Goal: Task Accomplishment & Management: Manage account settings

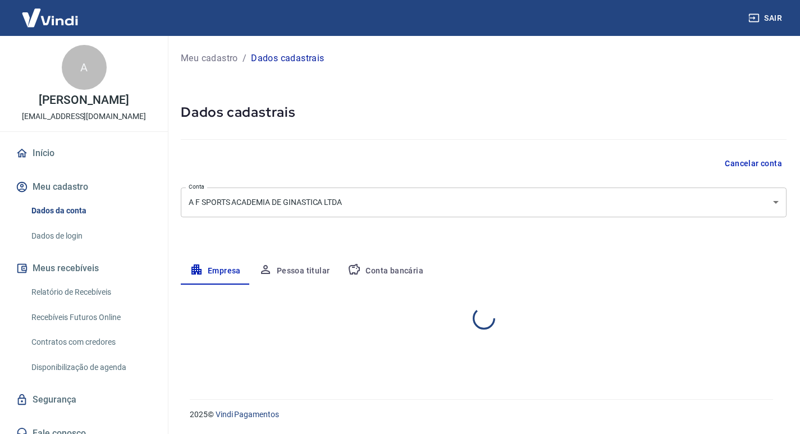
select select "SP"
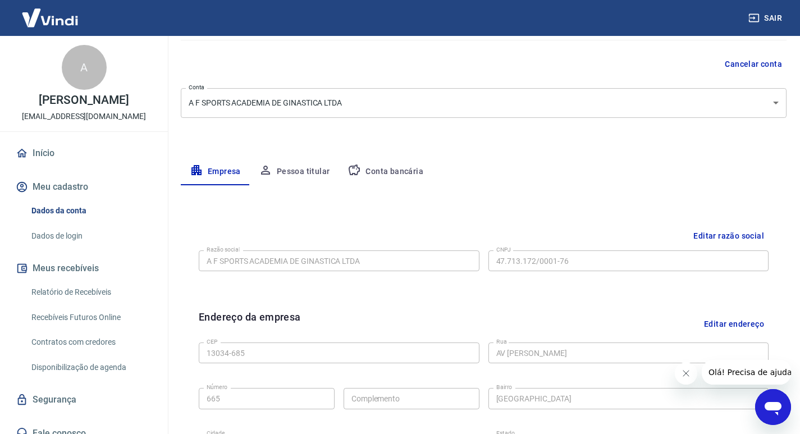
scroll to position [95, 0]
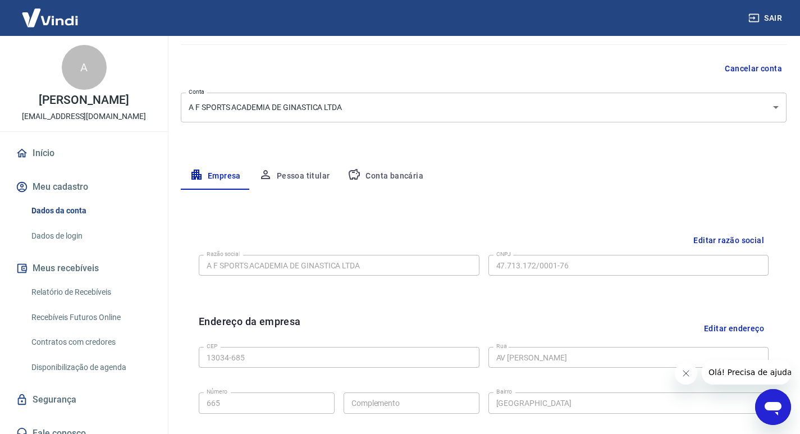
click at [380, 178] on button "Conta bancária" at bounding box center [386, 176] width 94 height 27
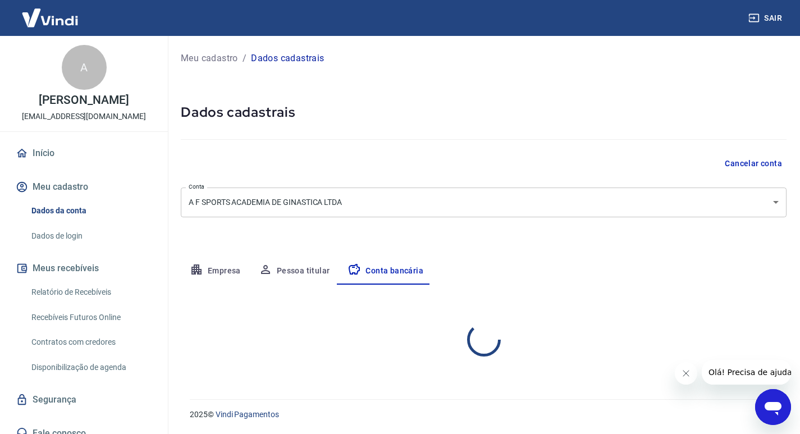
scroll to position [0, 0]
select select "1"
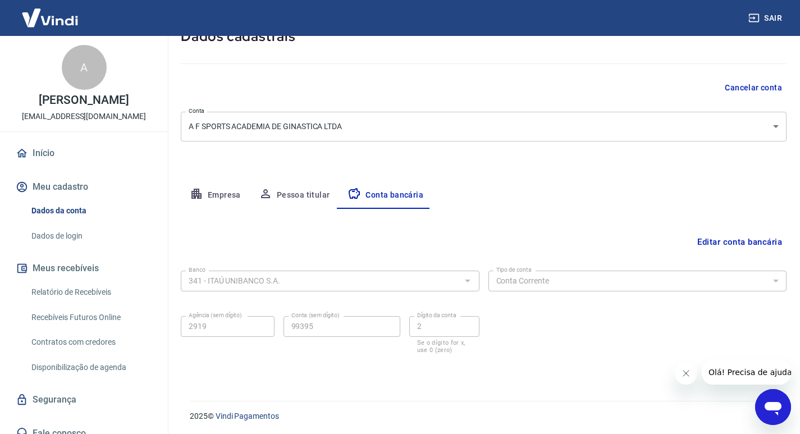
scroll to position [78, 0]
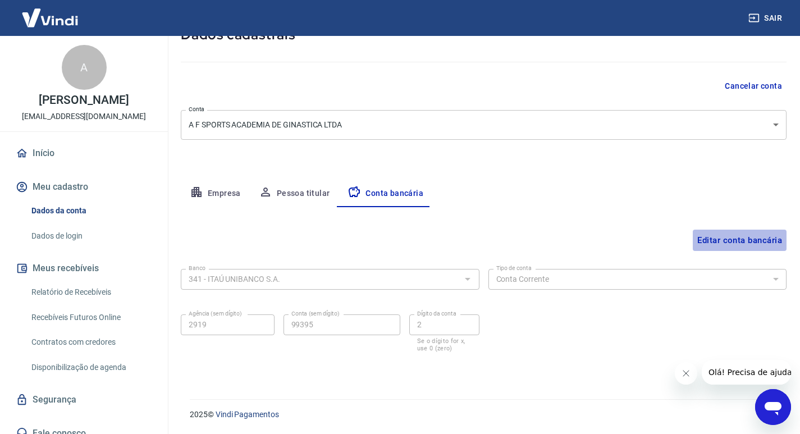
click at [718, 239] on button "Editar conta bancária" at bounding box center [740, 240] width 94 height 21
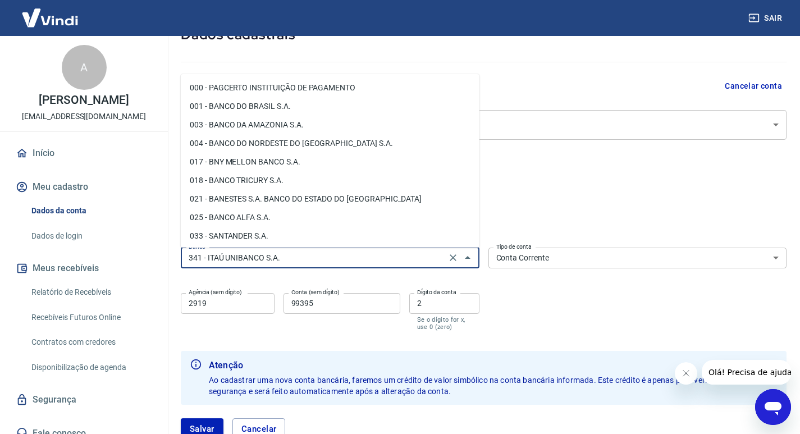
click at [332, 263] on input "341 - ITAÚ UNIBANCO S.A." at bounding box center [313, 258] width 259 height 14
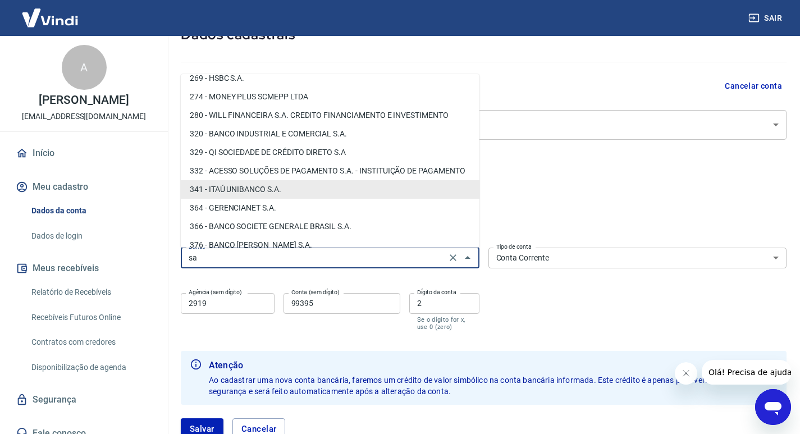
scroll to position [0, 0]
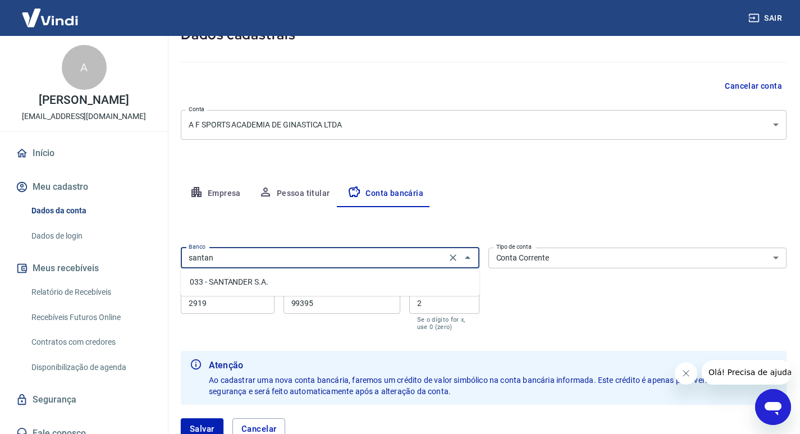
click at [285, 288] on li "033 - SANTANDER S.A." at bounding box center [330, 282] width 299 height 19
type input "033 - SANTANDER S.A."
click at [240, 306] on input "2919" at bounding box center [228, 303] width 94 height 21
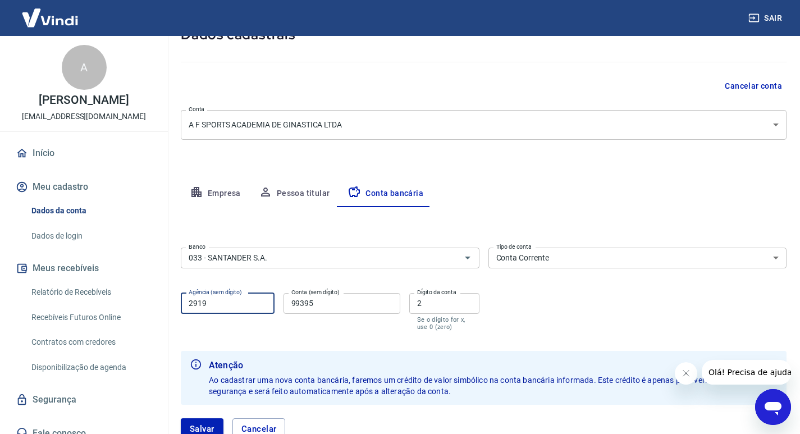
click at [240, 306] on input "2919" at bounding box center [228, 303] width 94 height 21
click at [240, 305] on input "2919" at bounding box center [228, 303] width 94 height 21
type input "0937"
click at [327, 300] on input "99395" at bounding box center [342, 303] width 117 height 21
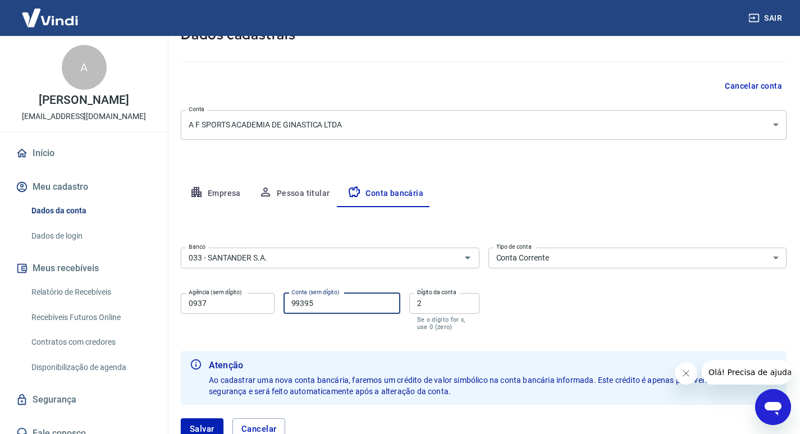
click at [327, 300] on input "99395" at bounding box center [342, 303] width 117 height 21
type input "13002524"
click at [427, 300] on input "2" at bounding box center [444, 303] width 70 height 21
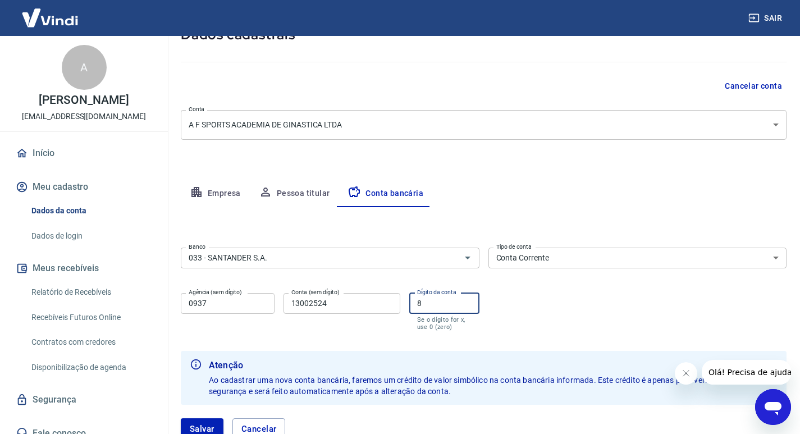
type input "8"
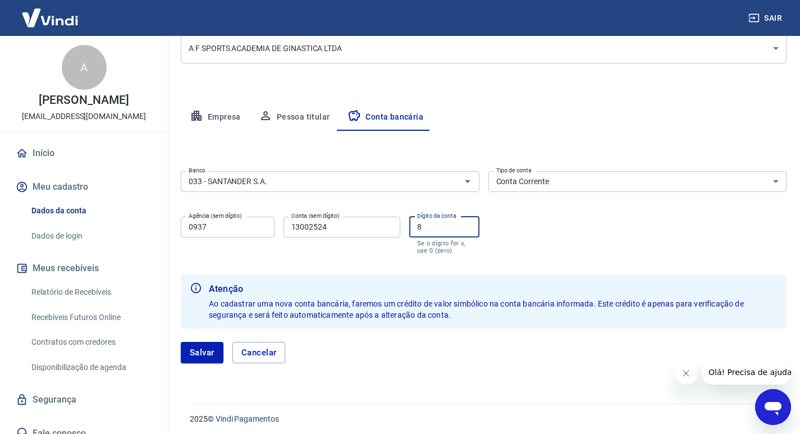
scroll to position [158, 0]
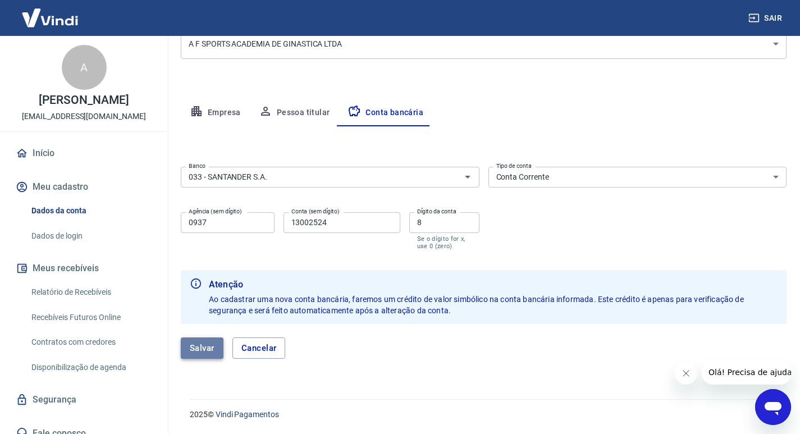
click at [200, 349] on button "Salvar" at bounding box center [202, 348] width 43 height 21
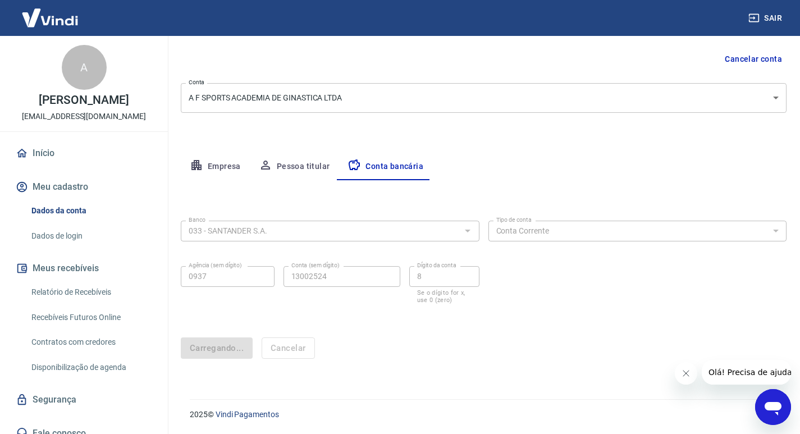
scroll to position [0, 0]
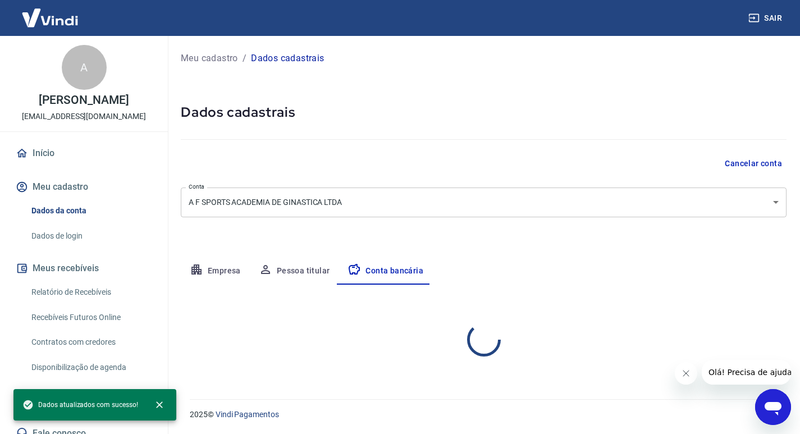
select select "1"
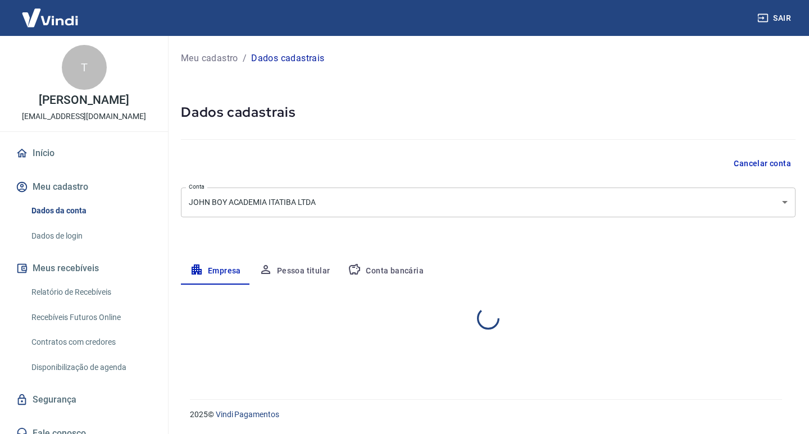
select select "SP"
select select "business"
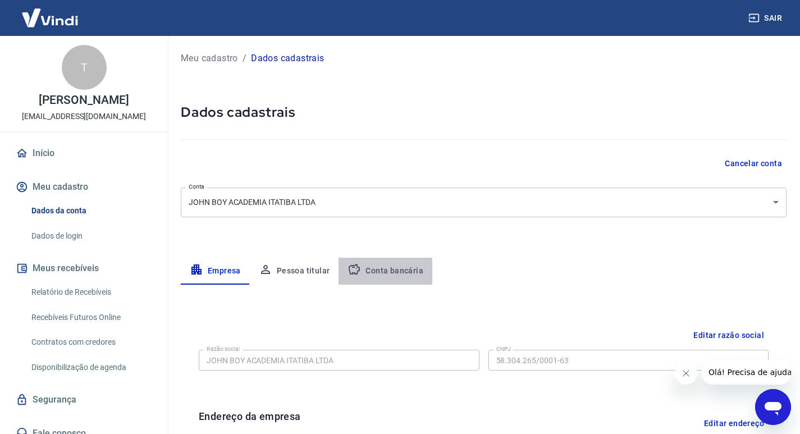
click at [391, 269] on button "Conta bancária" at bounding box center [386, 271] width 94 height 27
select select "1"
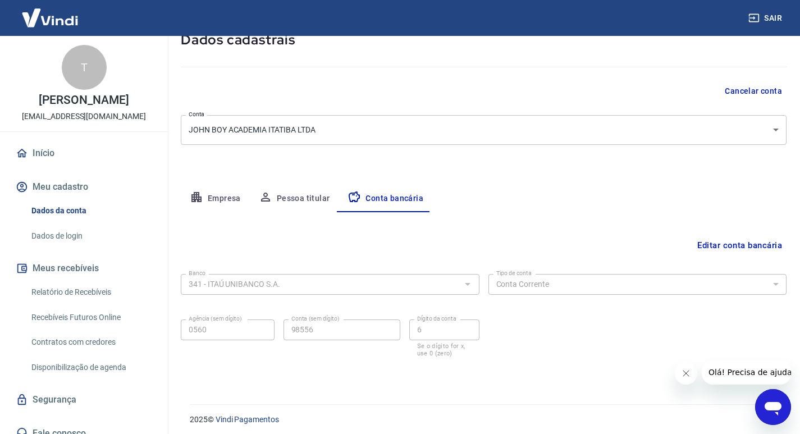
scroll to position [78, 0]
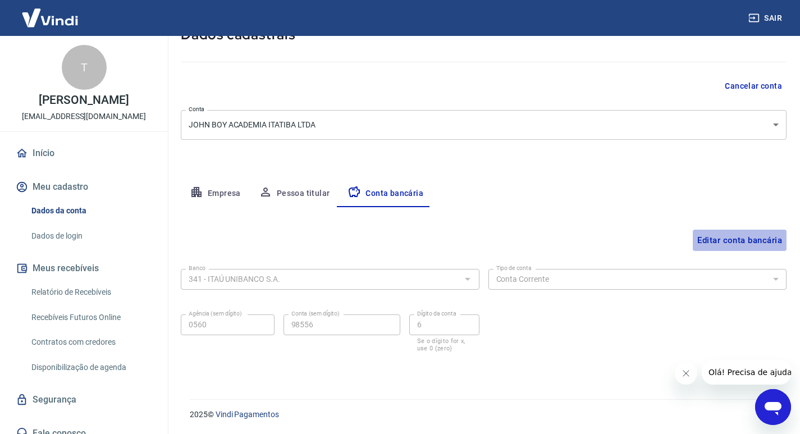
click at [716, 236] on button "Editar conta bancária" at bounding box center [740, 240] width 94 height 21
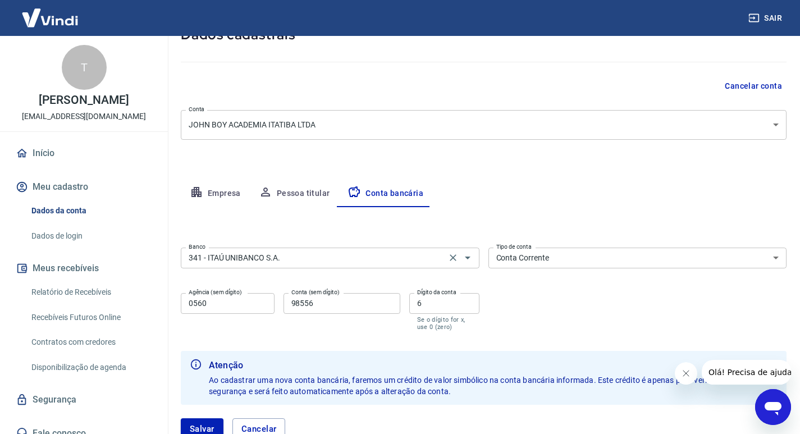
click at [346, 261] on input "341 - ITAÚ UNIBANCO S.A." at bounding box center [313, 258] width 259 height 14
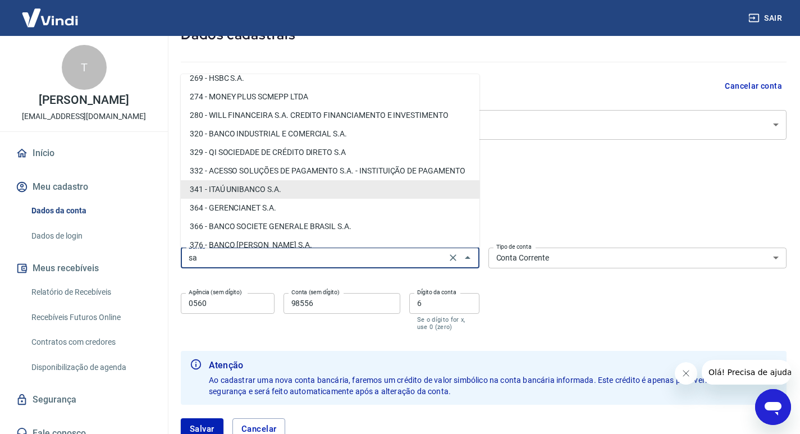
scroll to position [0, 0]
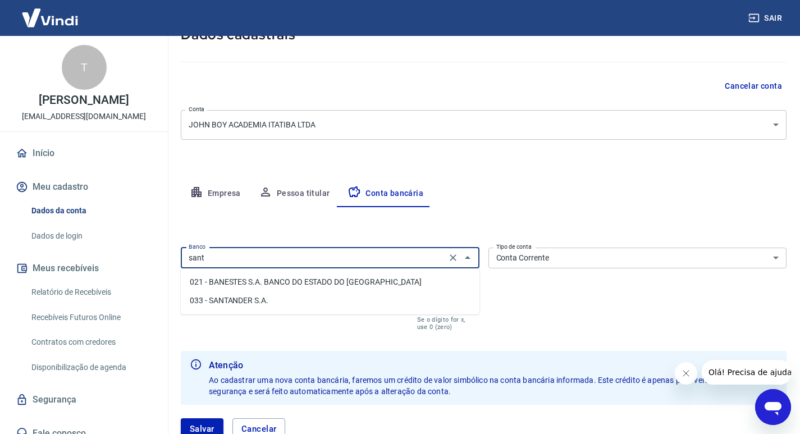
click at [297, 303] on li "033 - SANTANDER S.A." at bounding box center [330, 301] width 299 height 19
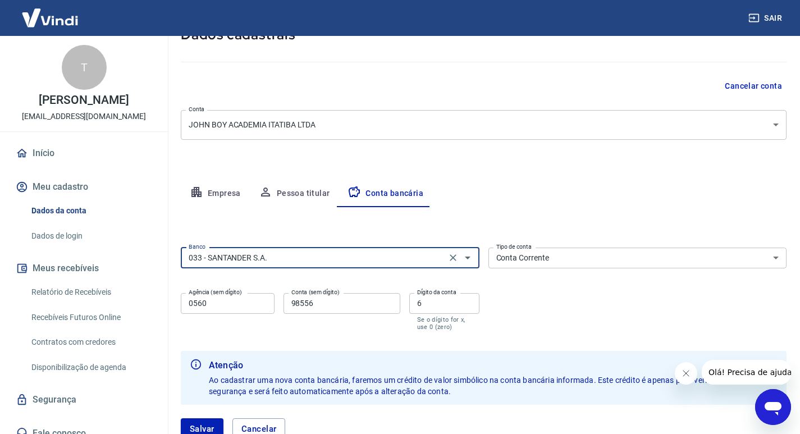
type input "033 - SANTANDER S.A."
click at [212, 307] on input "0560" at bounding box center [228, 303] width 94 height 21
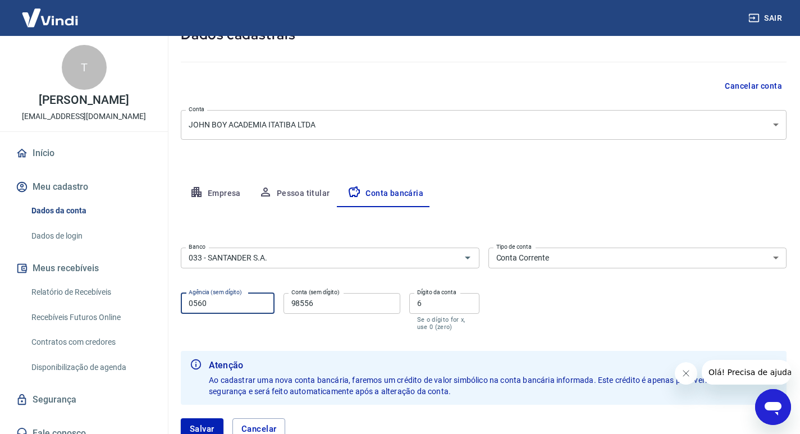
click at [213, 307] on input "0560" at bounding box center [228, 303] width 94 height 21
type input "0161"
click at [327, 309] on input "98556" at bounding box center [342, 303] width 117 height 21
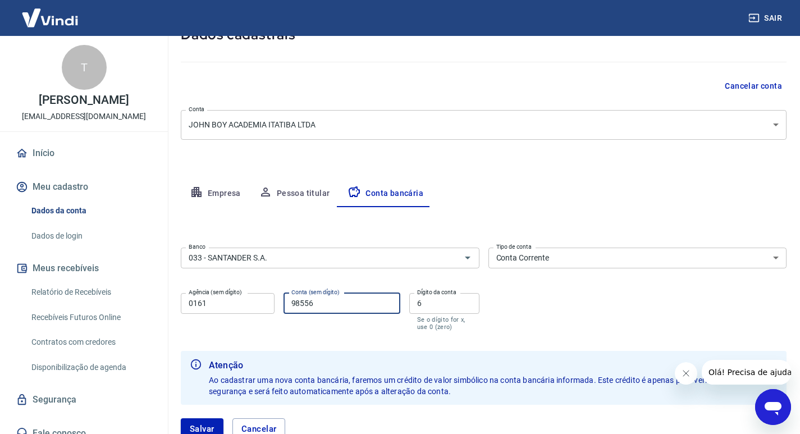
click at [327, 309] on input "98556" at bounding box center [342, 303] width 117 height 21
type input "13004957"
click at [440, 310] on input "6" at bounding box center [444, 303] width 70 height 21
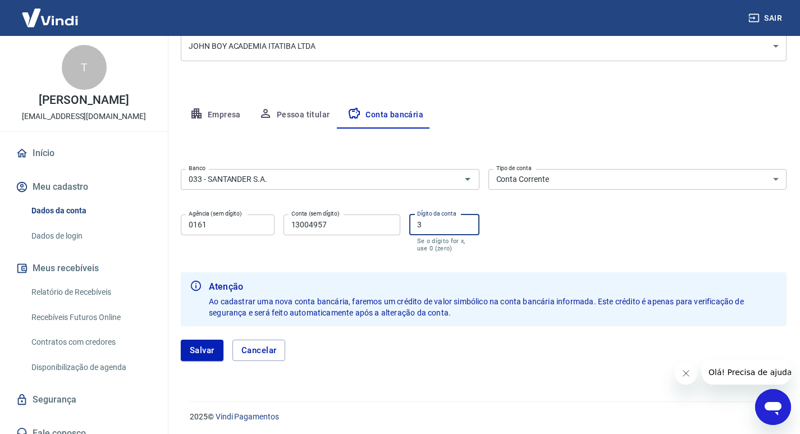
scroll to position [158, 0]
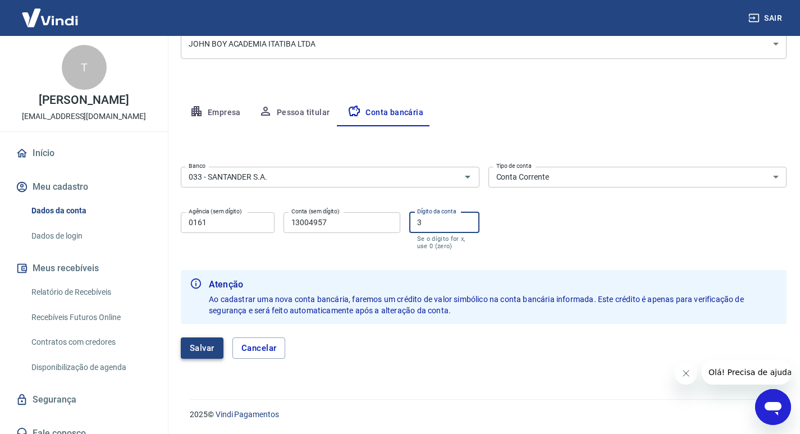
type input "3"
click at [195, 347] on button "Salvar" at bounding box center [202, 348] width 43 height 21
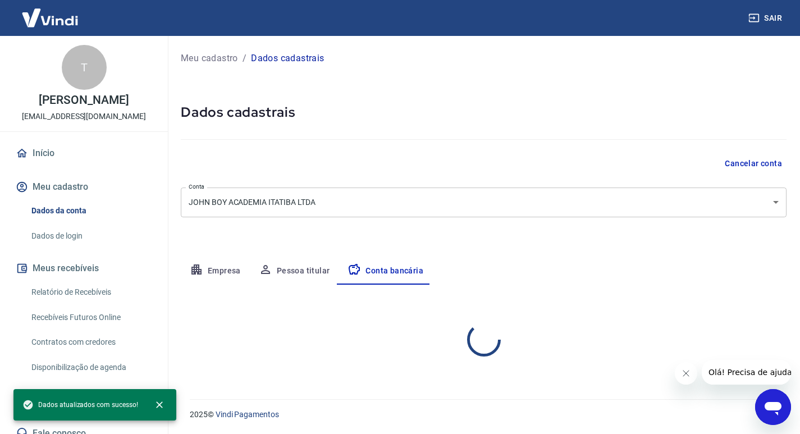
scroll to position [0, 0]
select select "1"
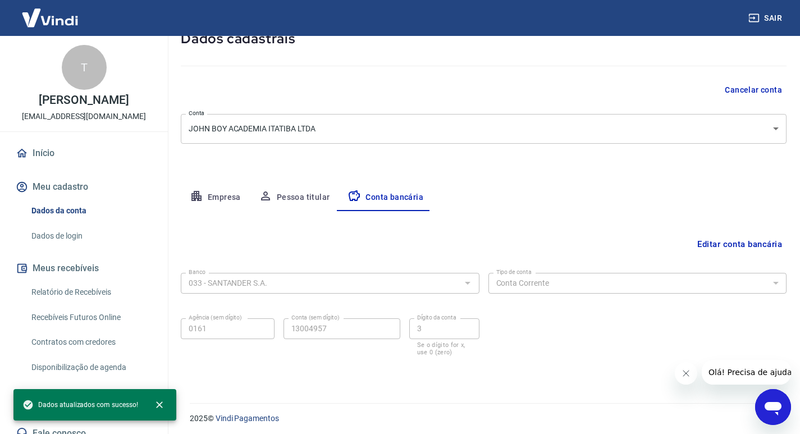
scroll to position [78, 0]
